Goal: Task Accomplishment & Management: Manage account settings

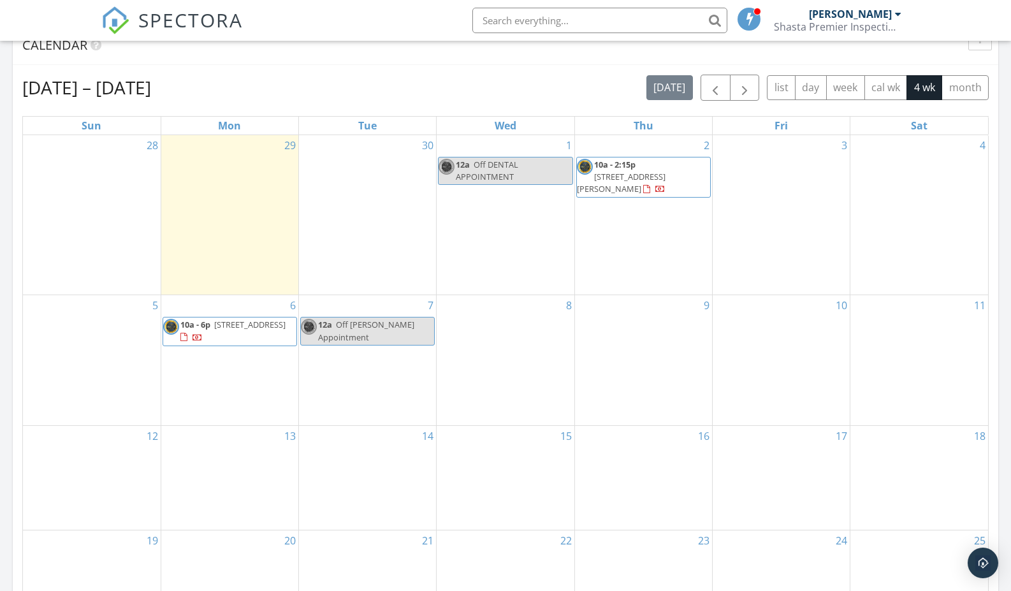
scroll to position [535, 0]
click at [620, 170] on span "[STREET_ADDRESS][PERSON_NAME]" at bounding box center [621, 182] width 89 height 24
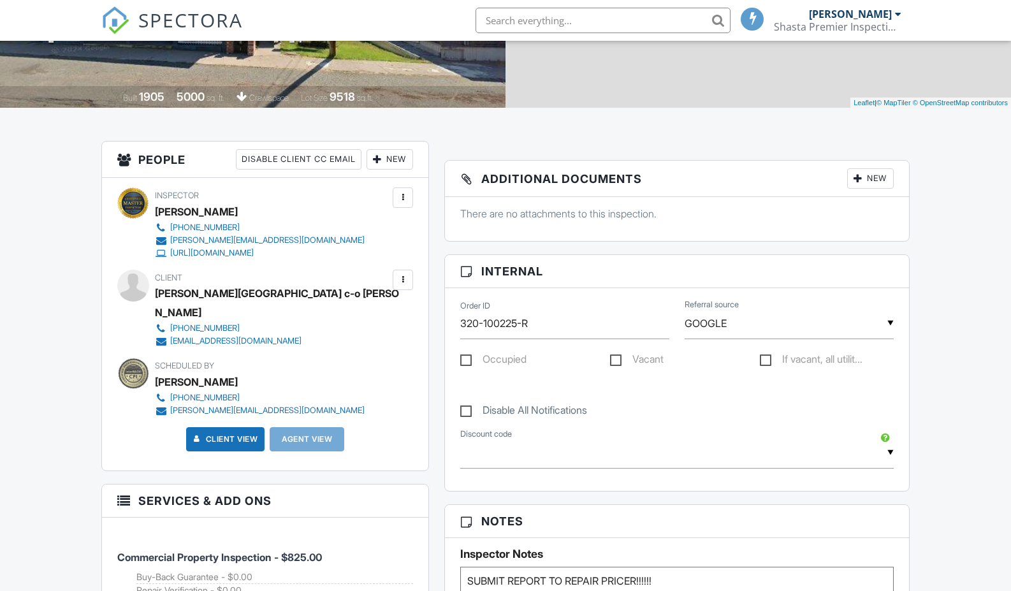
scroll to position [237, 0]
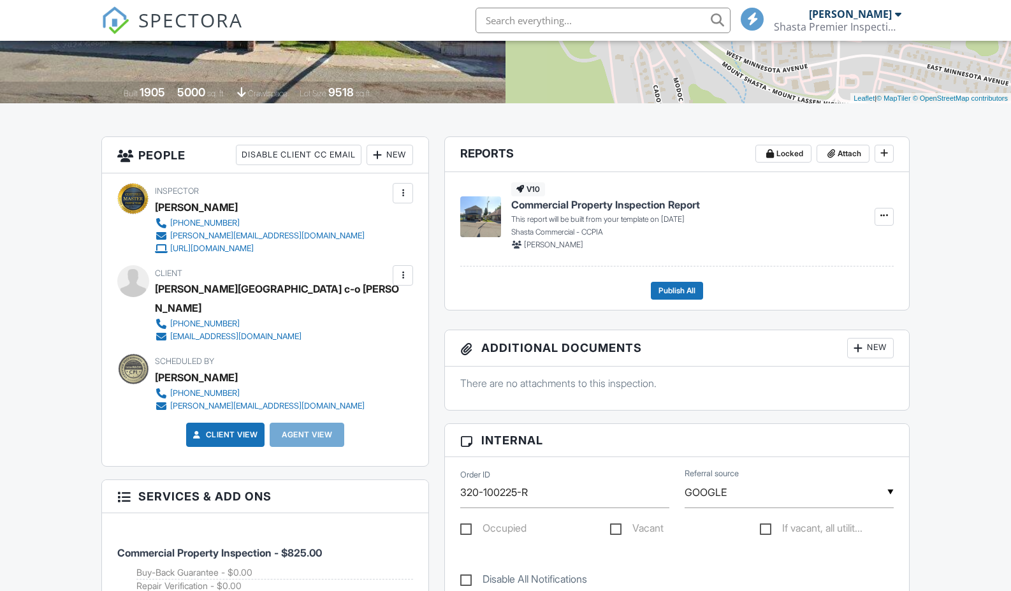
click at [402, 270] on div at bounding box center [402, 275] width 13 height 13
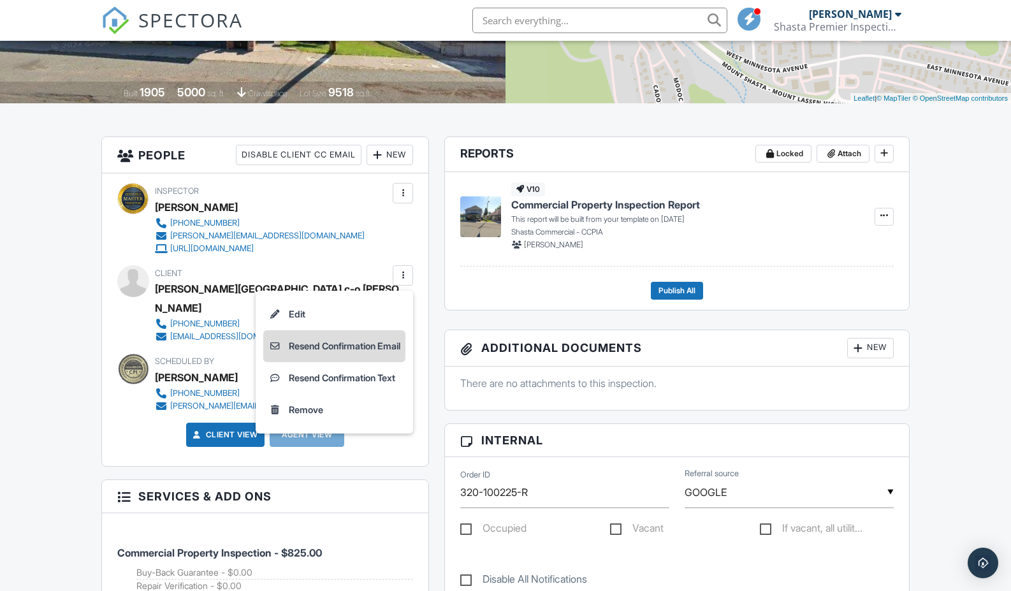
click at [347, 345] on li "Resend Confirmation Email" at bounding box center [334, 346] width 142 height 32
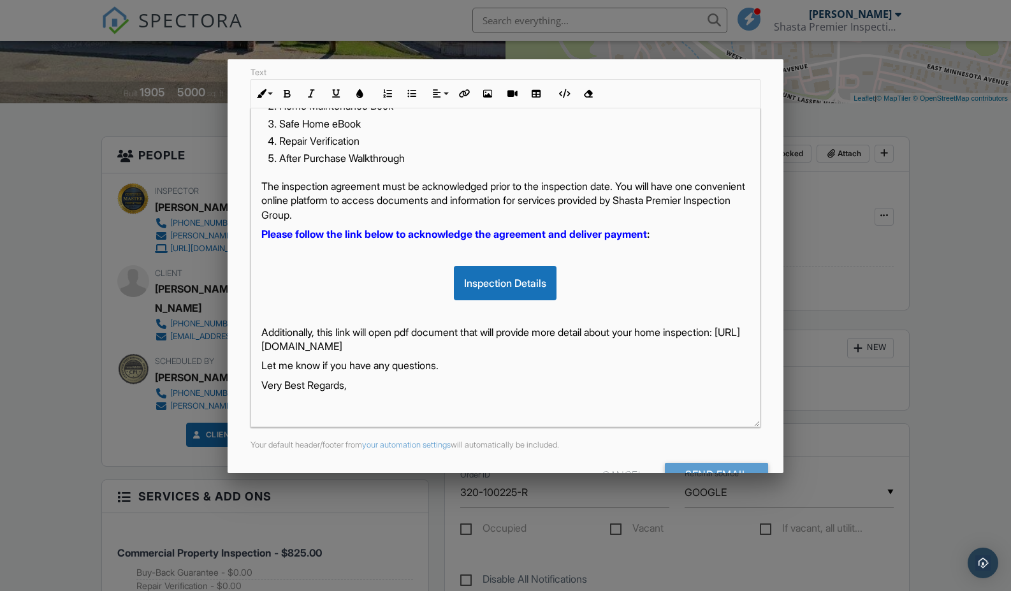
scroll to position [213, 0]
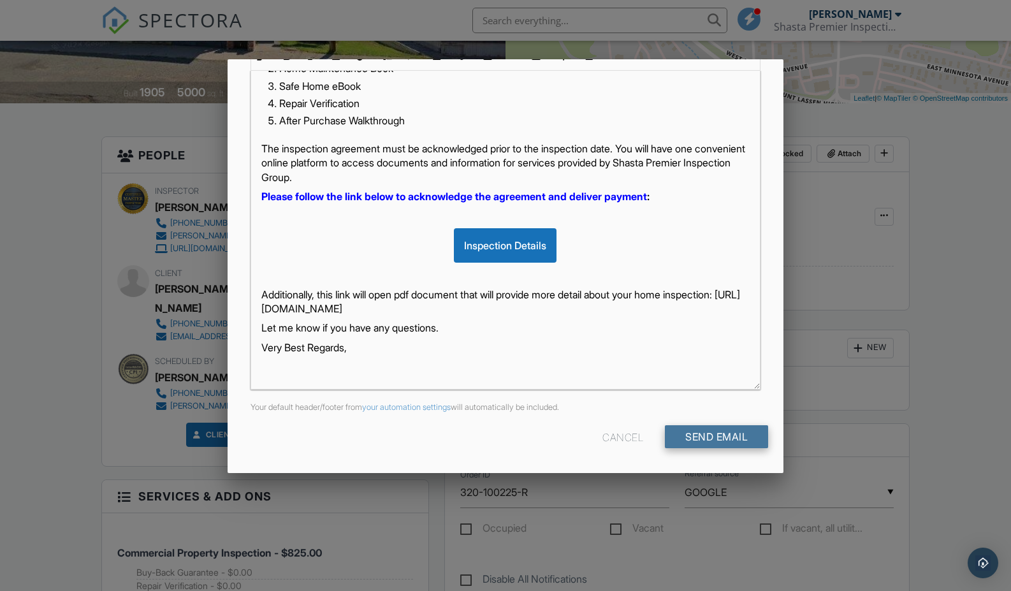
click at [698, 443] on input "Send Email" at bounding box center [716, 436] width 103 height 23
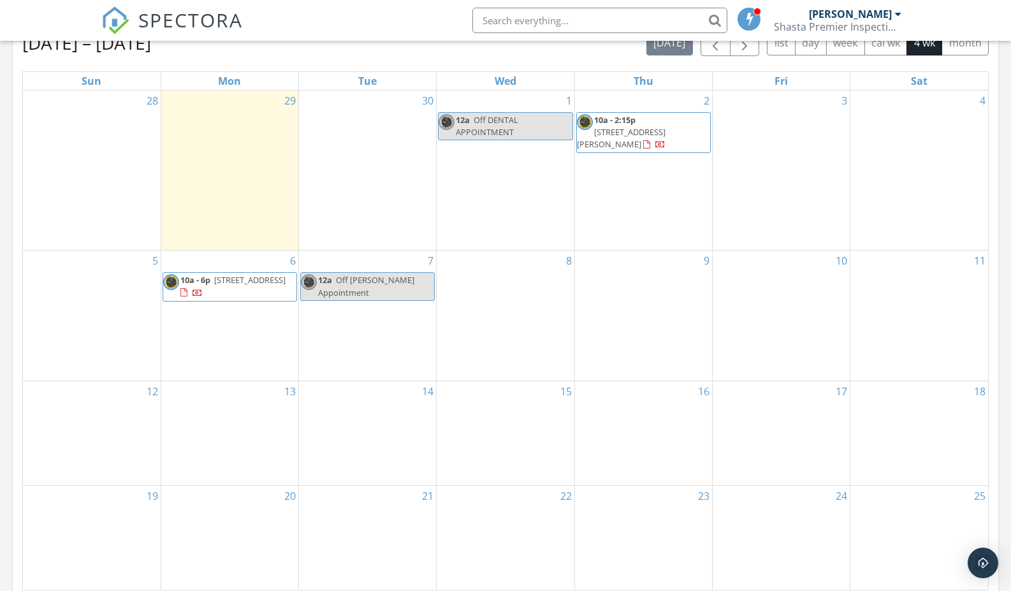
scroll to position [581, 0]
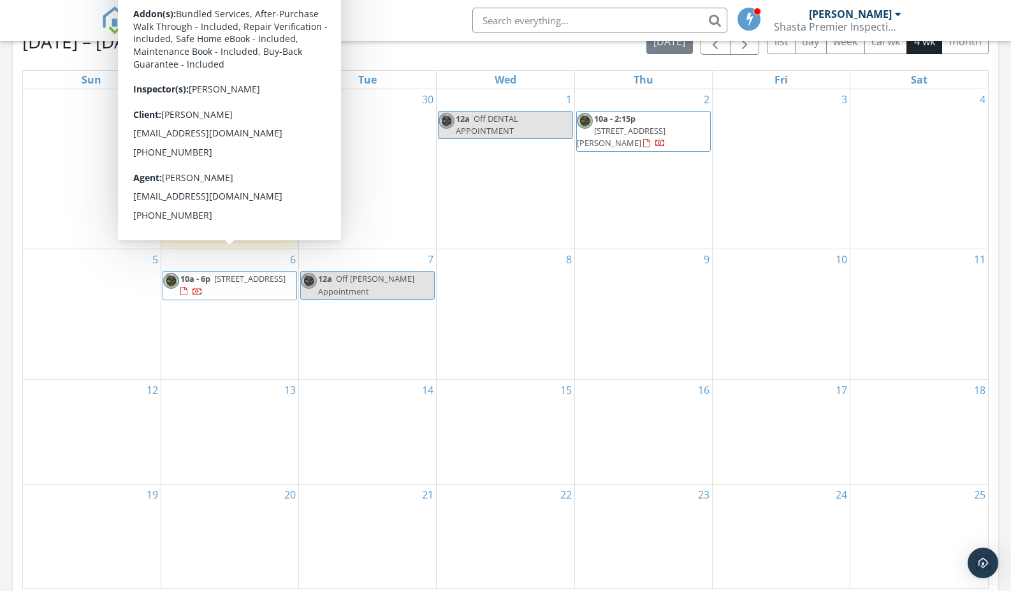
click at [214, 273] on span "9639 Old Hwy 99 S, Grenada 96038" at bounding box center [249, 278] width 71 height 11
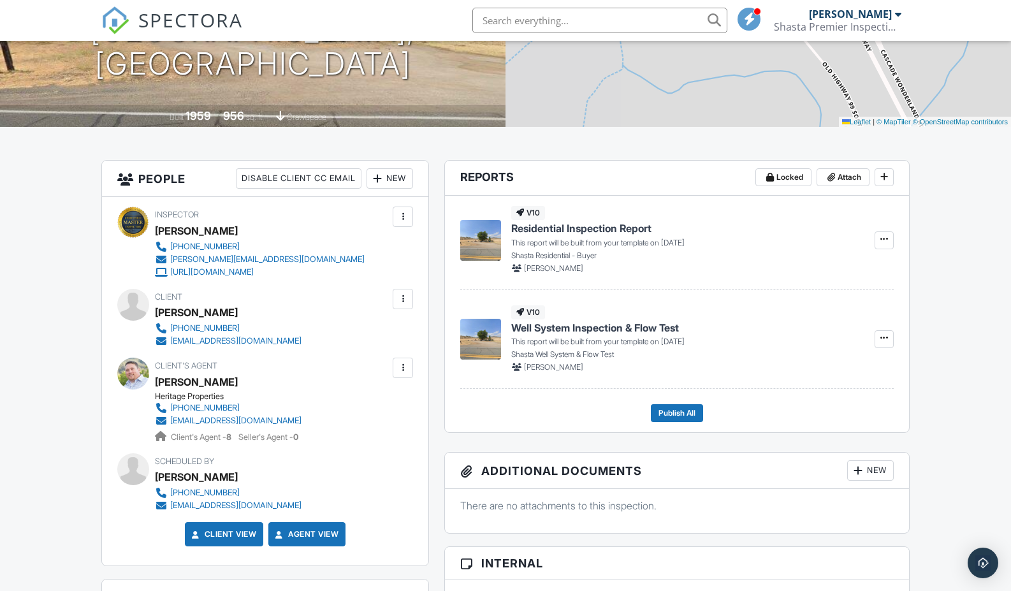
click at [396, 293] on div at bounding box center [402, 299] width 13 height 13
